Goal: Find specific page/section: Find specific page/section

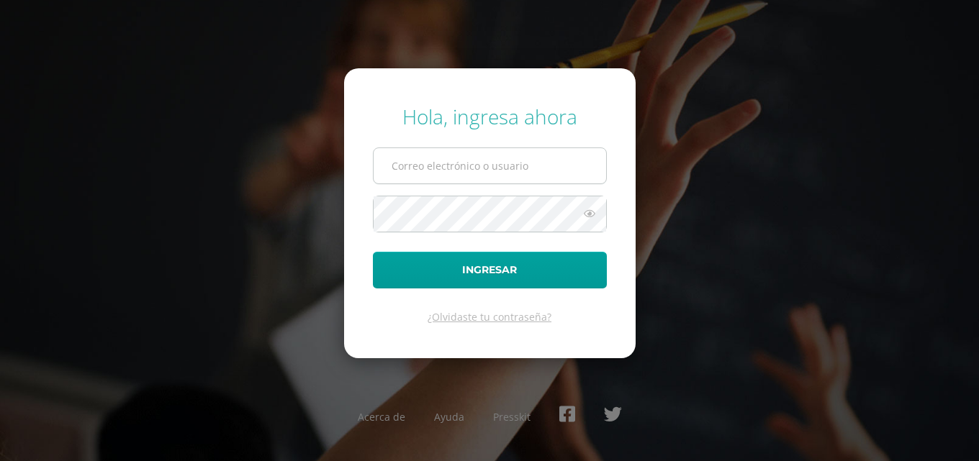
click at [542, 173] on input "text" at bounding box center [490, 165] width 233 height 35
type input "[PERSON_NAME][EMAIL_ADDRESS][DOMAIN_NAME]"
click at [373, 252] on button "Ingresar" at bounding box center [490, 270] width 234 height 37
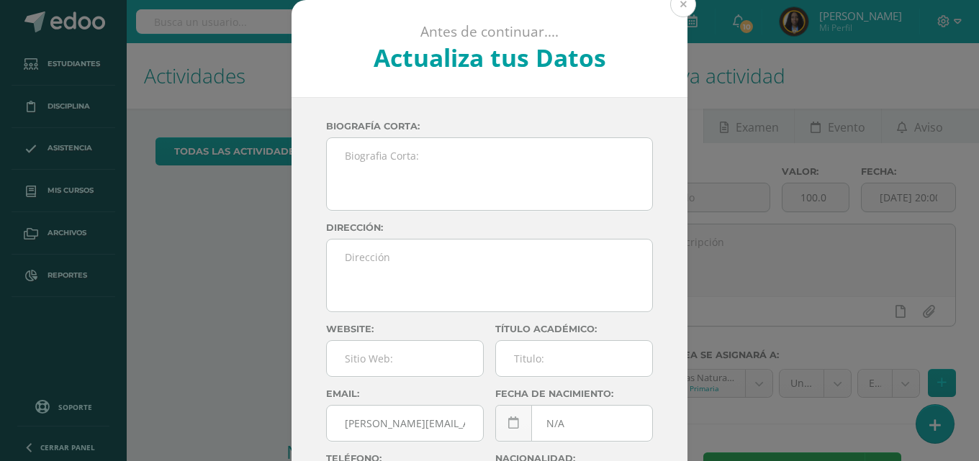
click at [673, 8] on button at bounding box center [683, 4] width 26 height 26
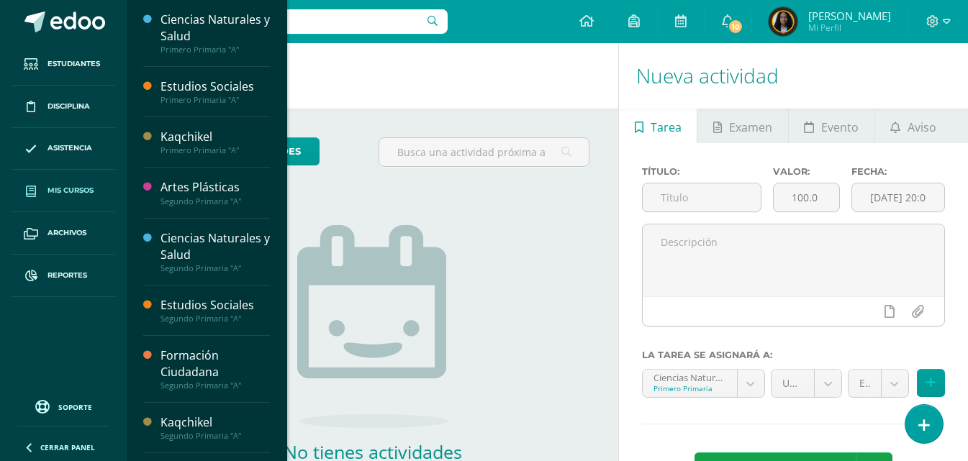
click at [51, 188] on span "Mis cursos" at bounding box center [71, 191] width 46 height 12
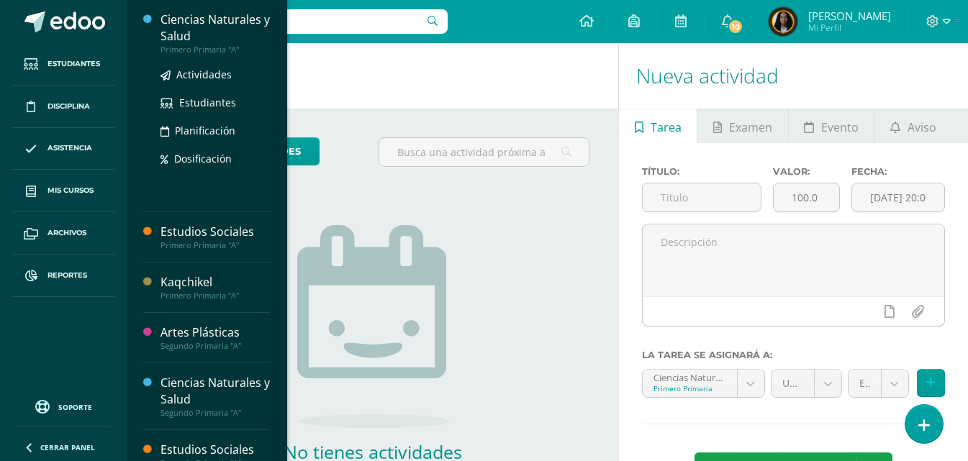
click at [235, 37] on div "Ciencias Naturales y Salud" at bounding box center [215, 28] width 109 height 33
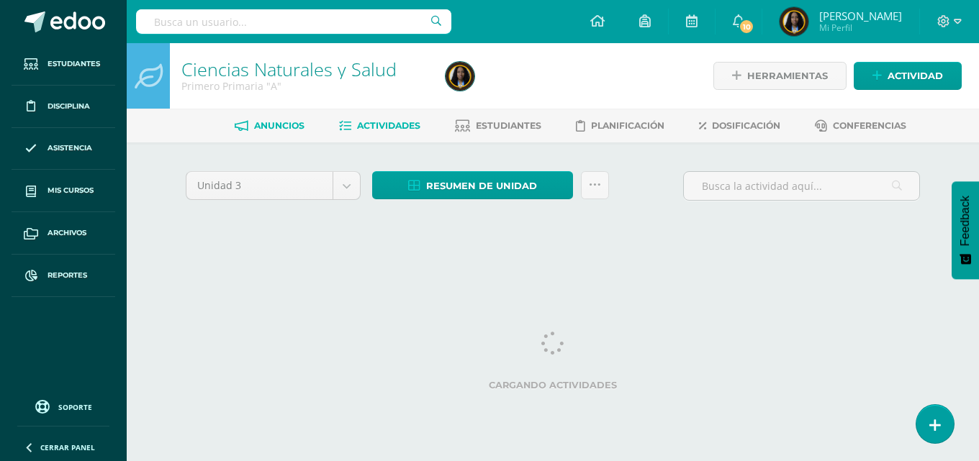
click at [281, 130] on span "Anuncios" at bounding box center [279, 125] width 50 height 11
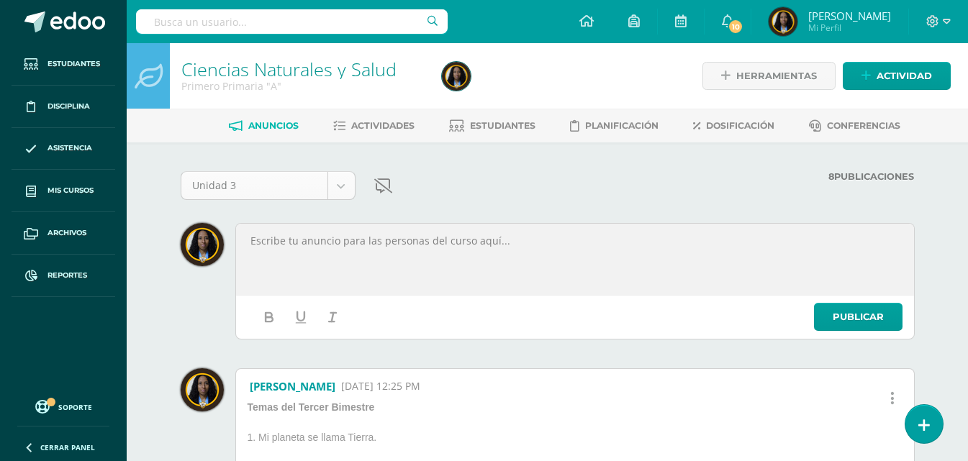
click at [346, 187] on body "Estudiantes Disciplina Asistencia Mis cursos Archivos Reportes Soporte Ayuda Re…" at bounding box center [484, 410] width 968 height 820
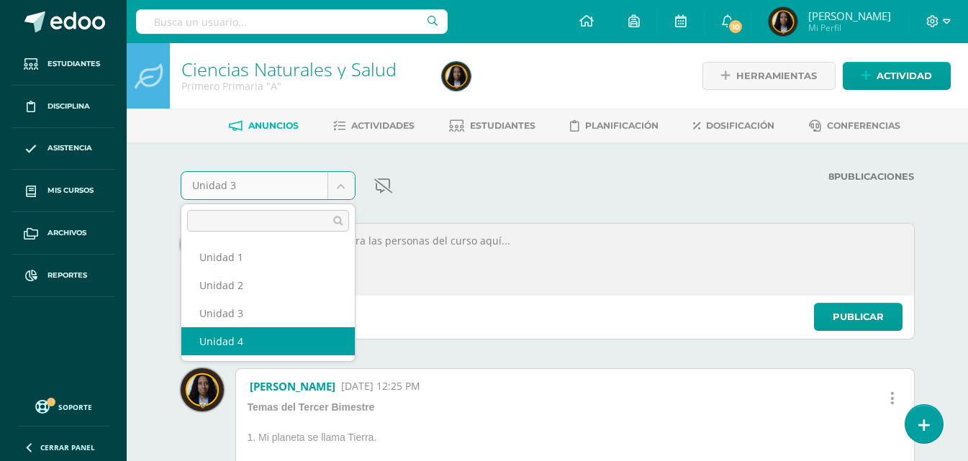
select select "Unidad 4"
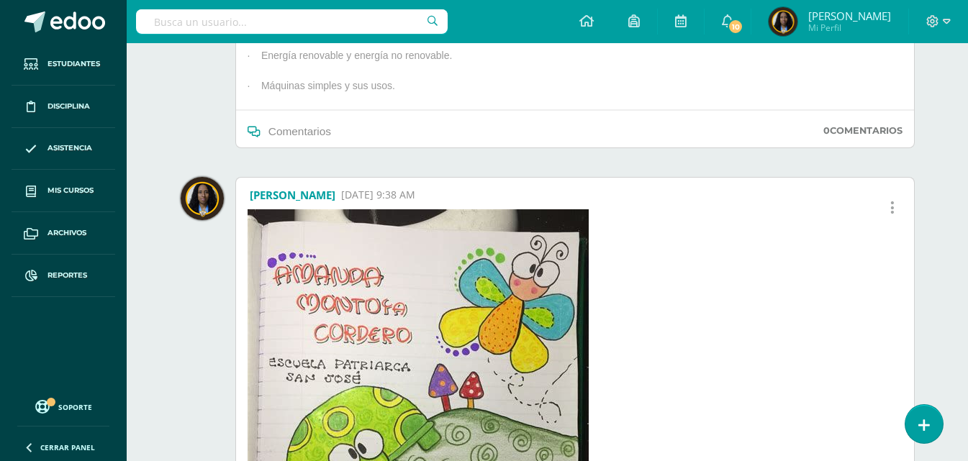
scroll to position [216, 0]
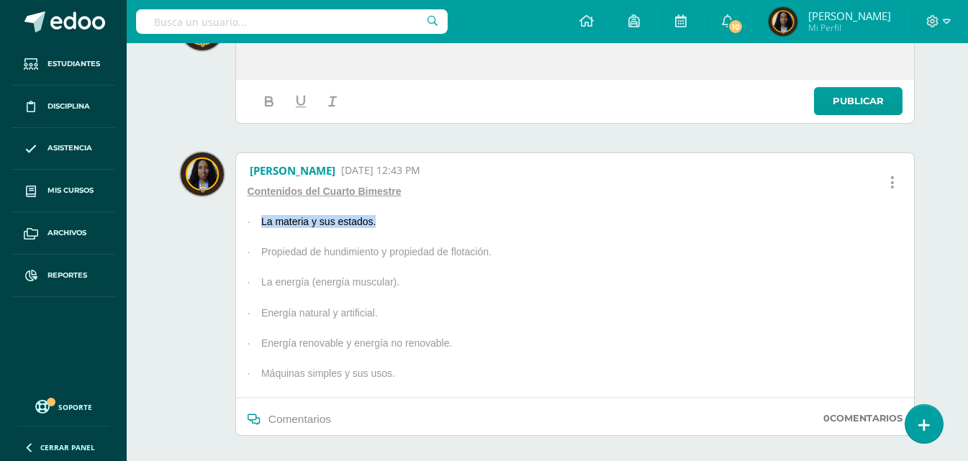
drag, startPoint x: 397, startPoint y: 220, endPoint x: 263, endPoint y: 220, distance: 133.9
click at [263, 220] on p "· La materia y sus estados." at bounding box center [382, 224] width 281 height 19
copy p "La materia y sus estados."
